Goal: Check status: Check status

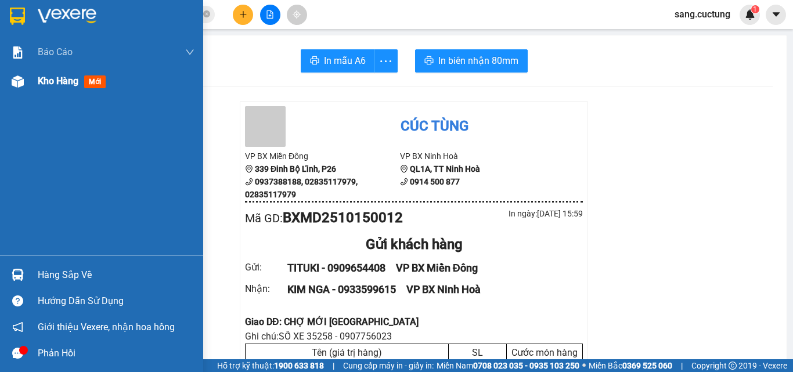
click at [49, 80] on span "Kho hàng" at bounding box center [58, 80] width 41 height 11
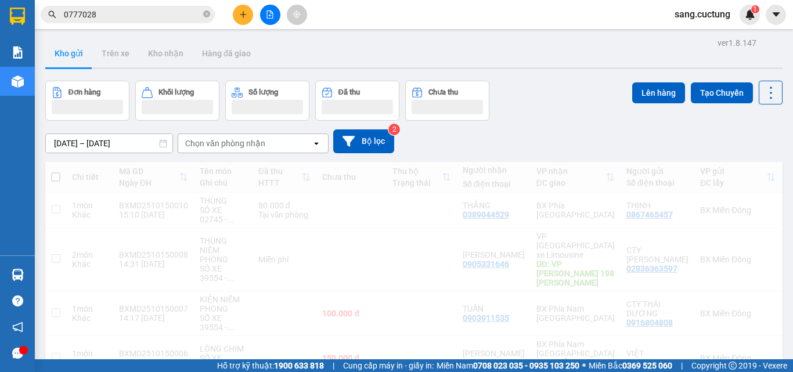
click at [114, 147] on input "[DATE] – [DATE]" at bounding box center [109, 143] width 127 height 19
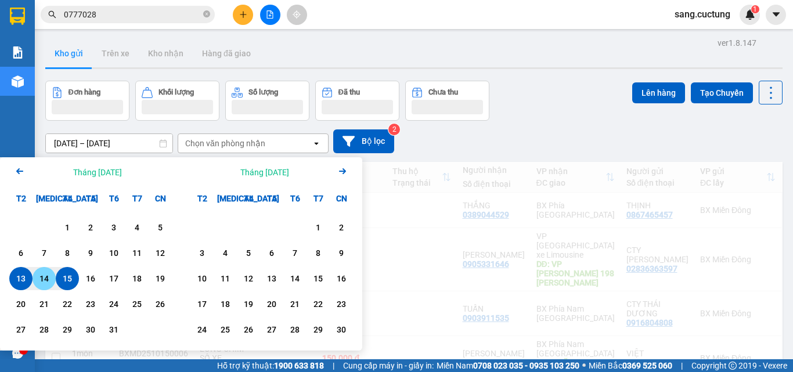
click at [42, 282] on div "14" at bounding box center [44, 279] width 16 height 14
type input "[DATE] – [DATE]"
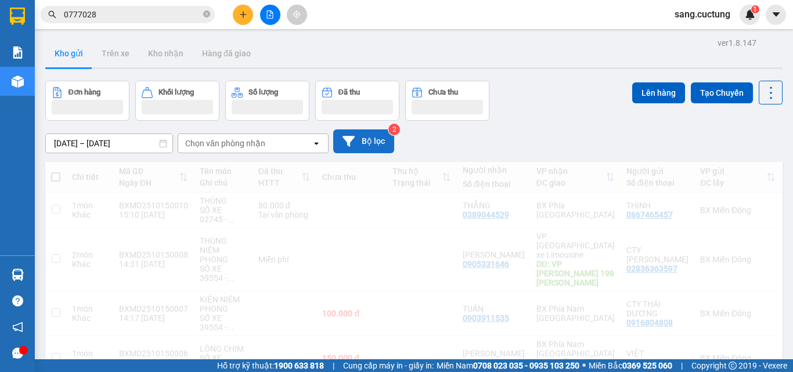
click at [354, 148] on button "Bộ lọc" at bounding box center [363, 141] width 61 height 24
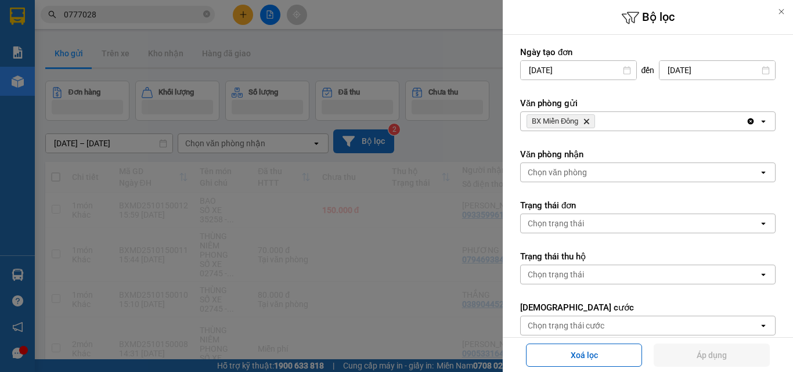
click at [440, 136] on div at bounding box center [396, 186] width 793 height 372
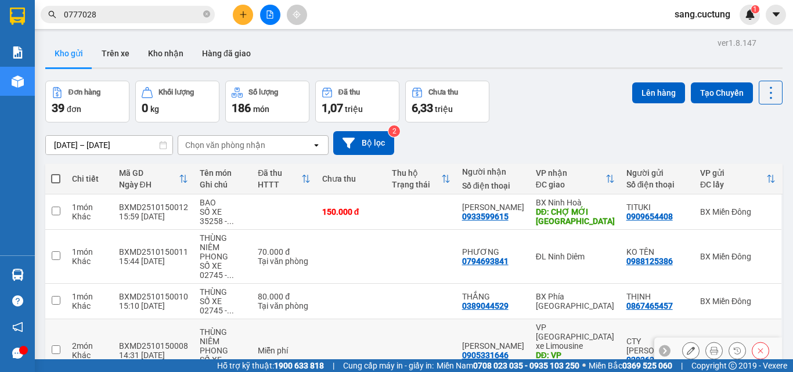
scroll to position [320, 0]
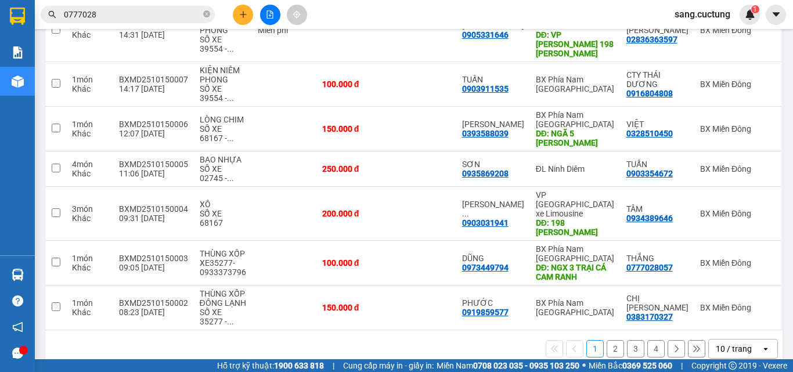
click at [732, 343] on div "10 / trang" at bounding box center [734, 349] width 36 height 12
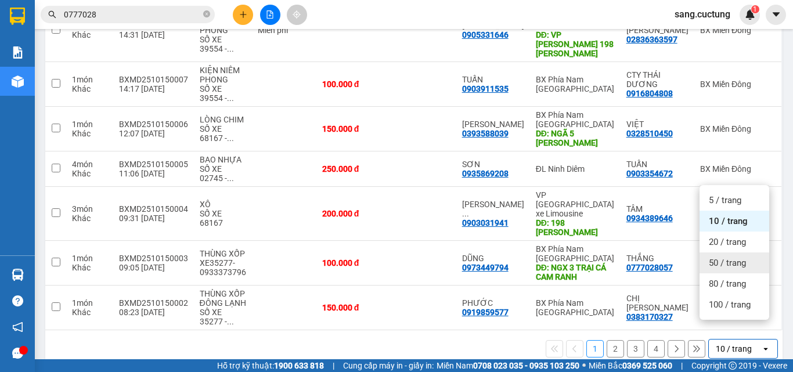
click at [722, 257] on div "50 / trang" at bounding box center [735, 263] width 70 height 21
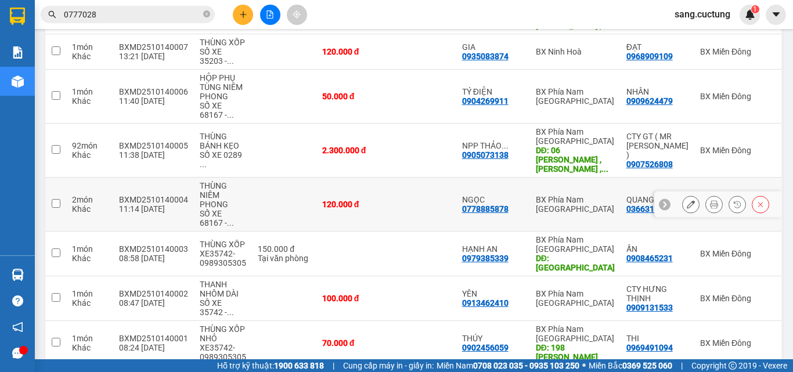
scroll to position [543, 0]
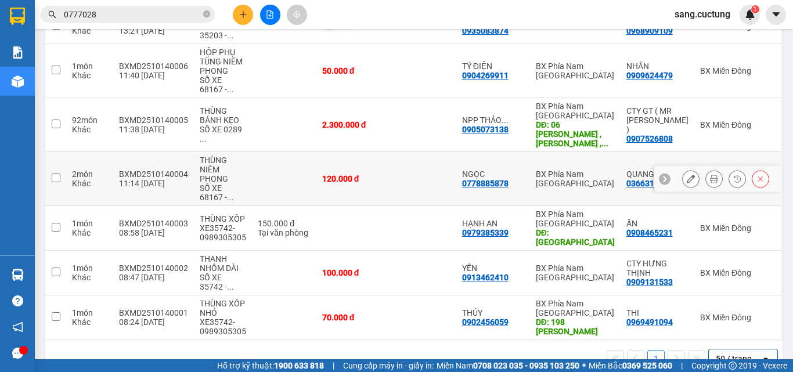
click at [351, 174] on div "120.000 đ" at bounding box center [351, 178] width 58 height 9
checkbox input "true"
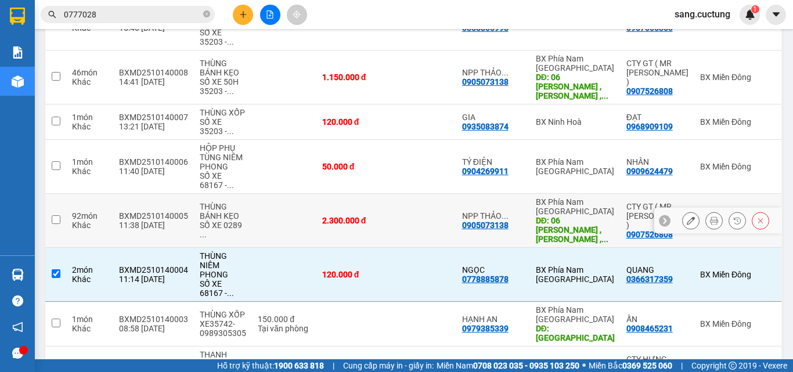
scroll to position [427, 0]
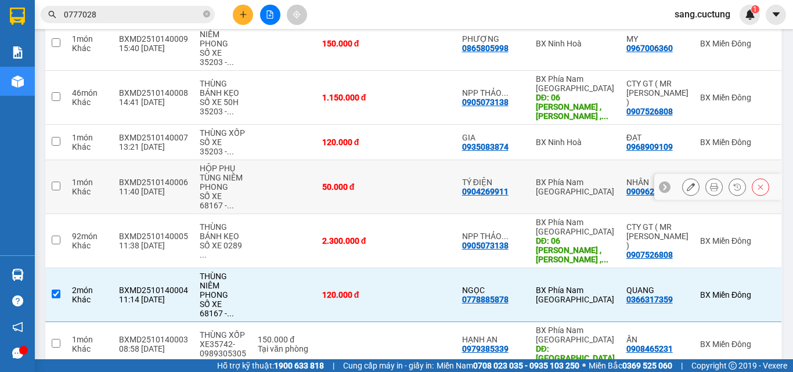
click at [349, 187] on div "50.000 đ" at bounding box center [351, 186] width 58 height 9
checkbox input "true"
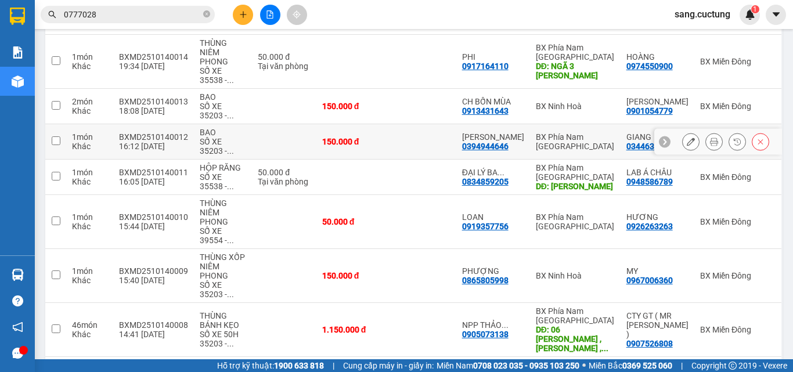
scroll to position [137, 0]
